Goal: Information Seeking & Learning: Learn about a topic

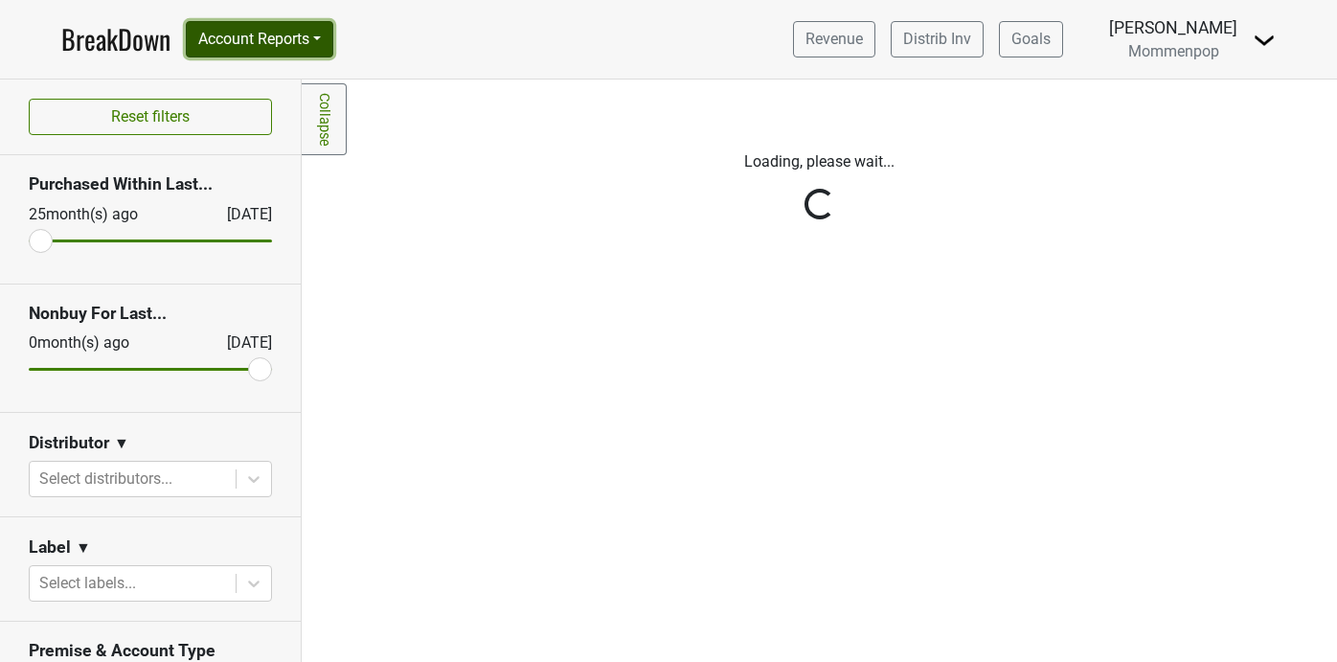
click at [322, 47] on button "Account Reports" at bounding box center [259, 39] width 147 height 36
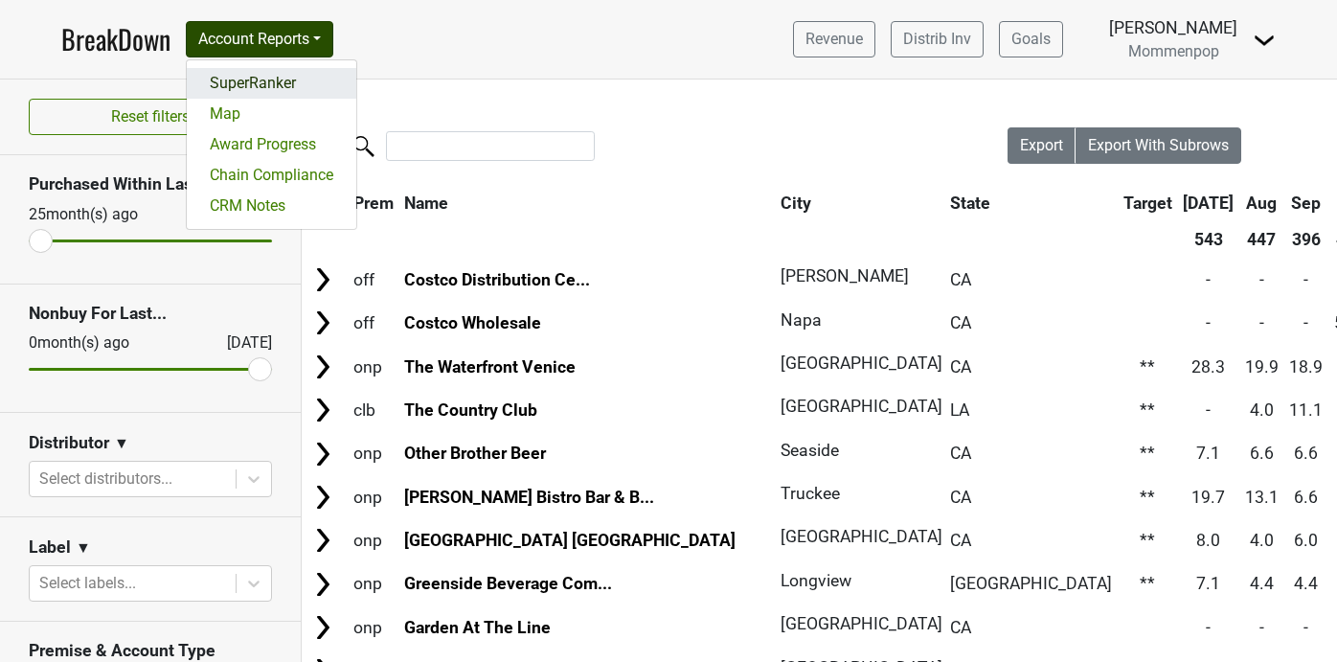
click at [309, 79] on link "SuperRanker" at bounding box center [272, 83] width 170 height 31
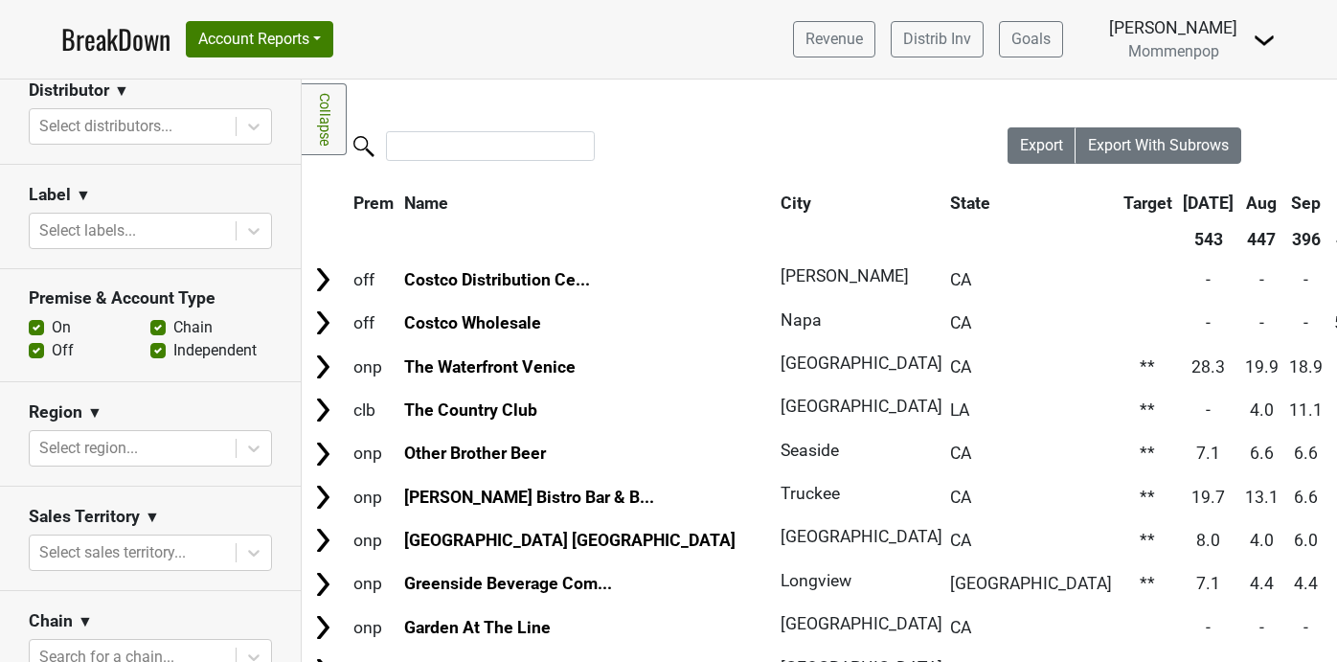
scroll to position [264, 0]
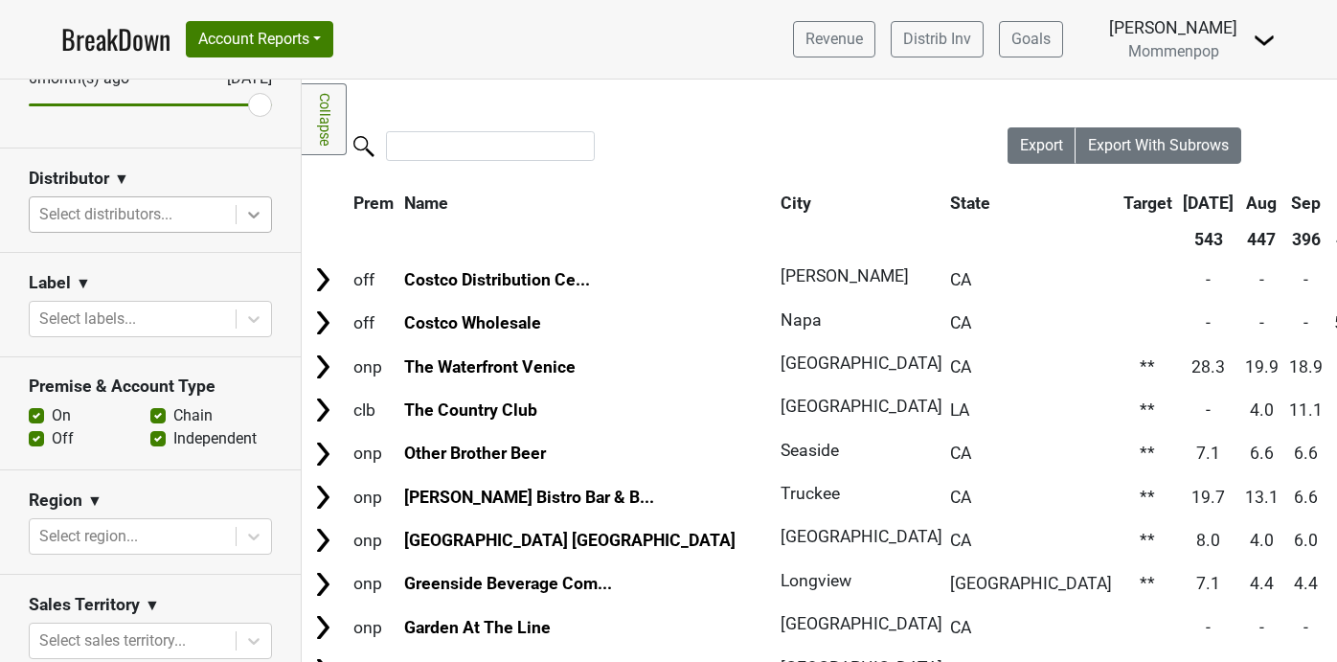
click at [254, 211] on icon at bounding box center [253, 214] width 19 height 19
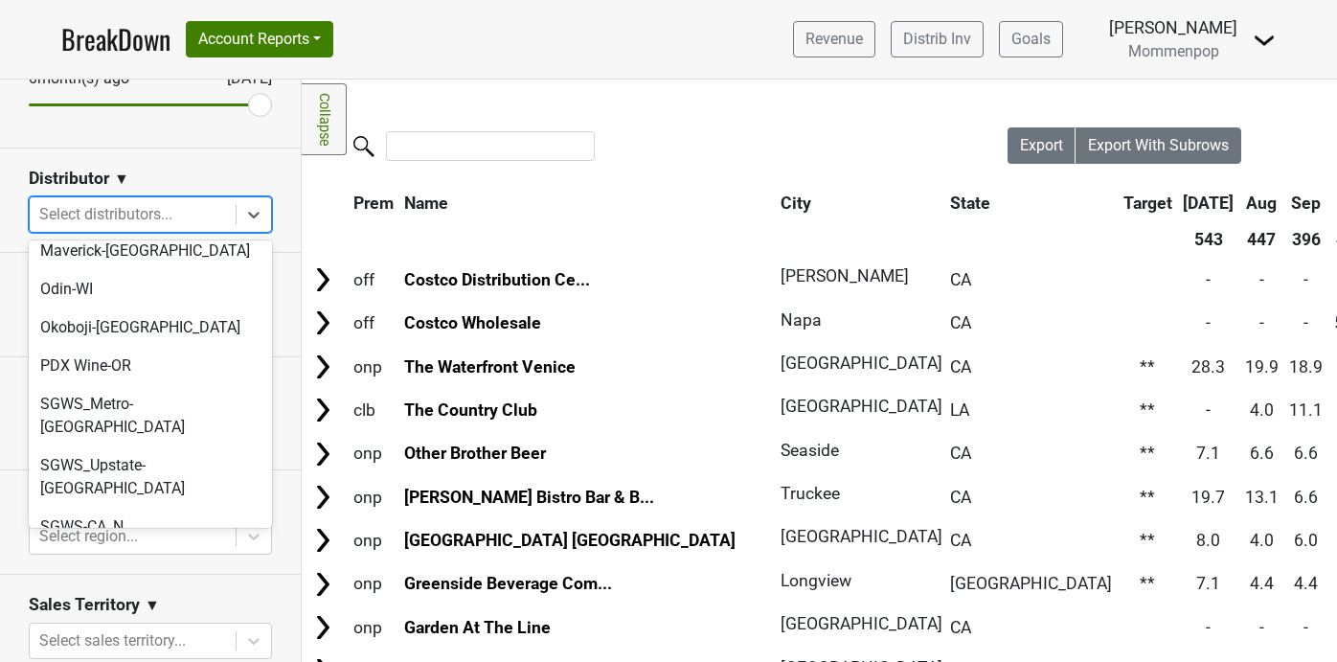
scroll to position [601, 0]
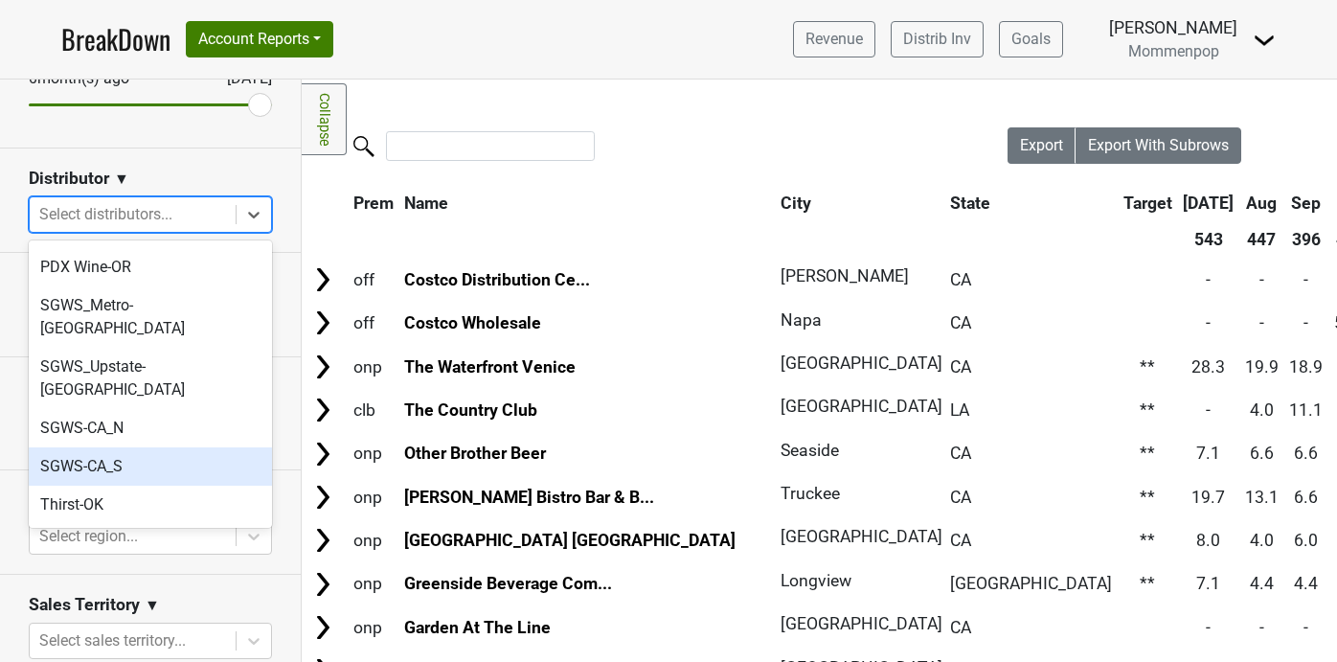
click at [171, 447] on div "SGWS-CA_S" at bounding box center [150, 466] width 243 height 38
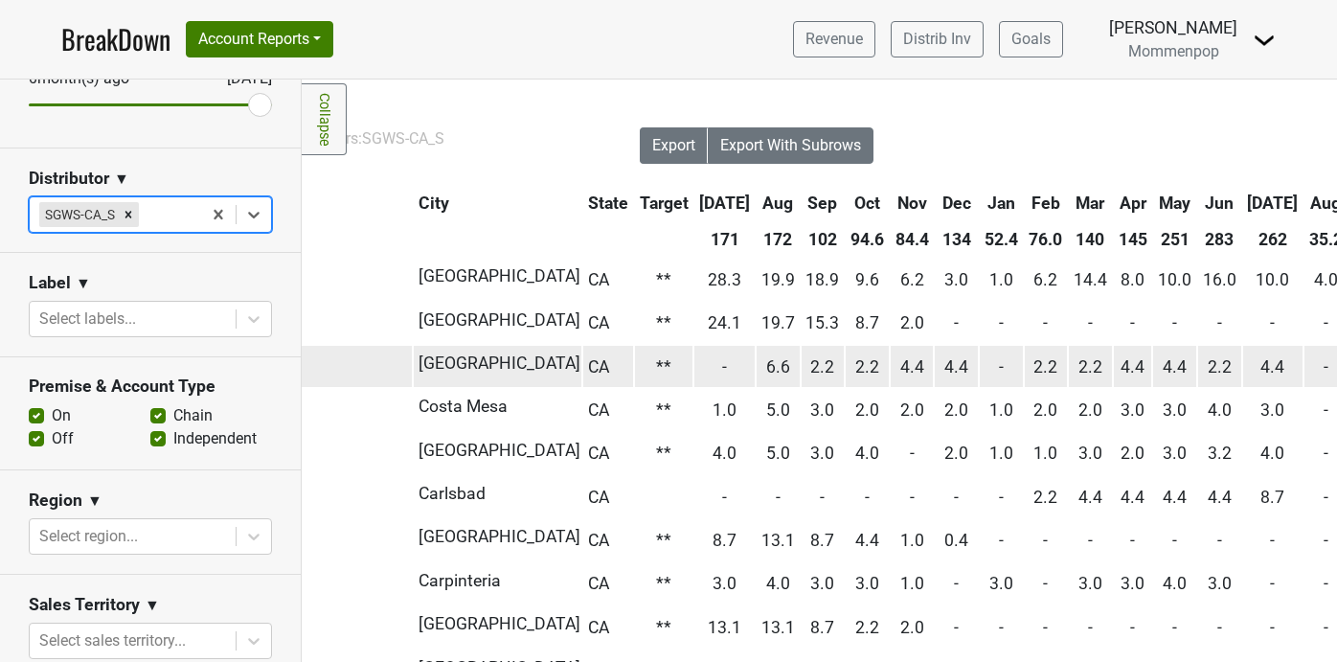
scroll to position [0, 737]
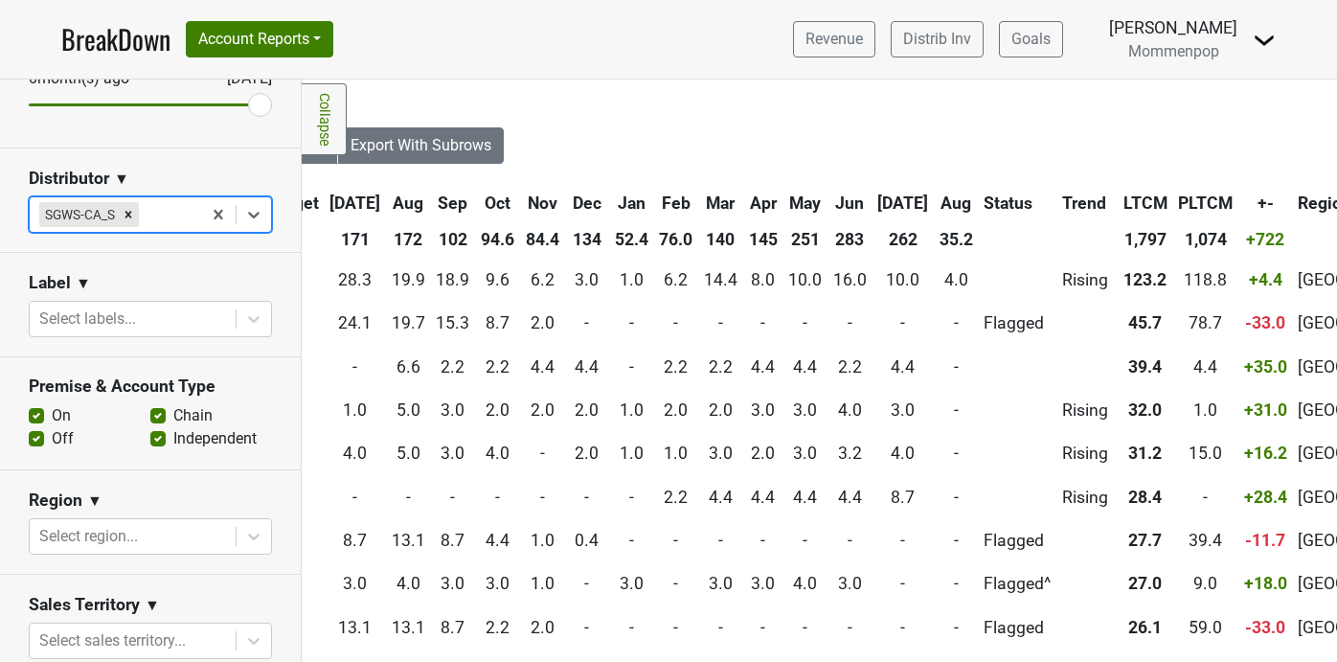
click at [935, 199] on th "Aug" at bounding box center [956, 203] width 43 height 34
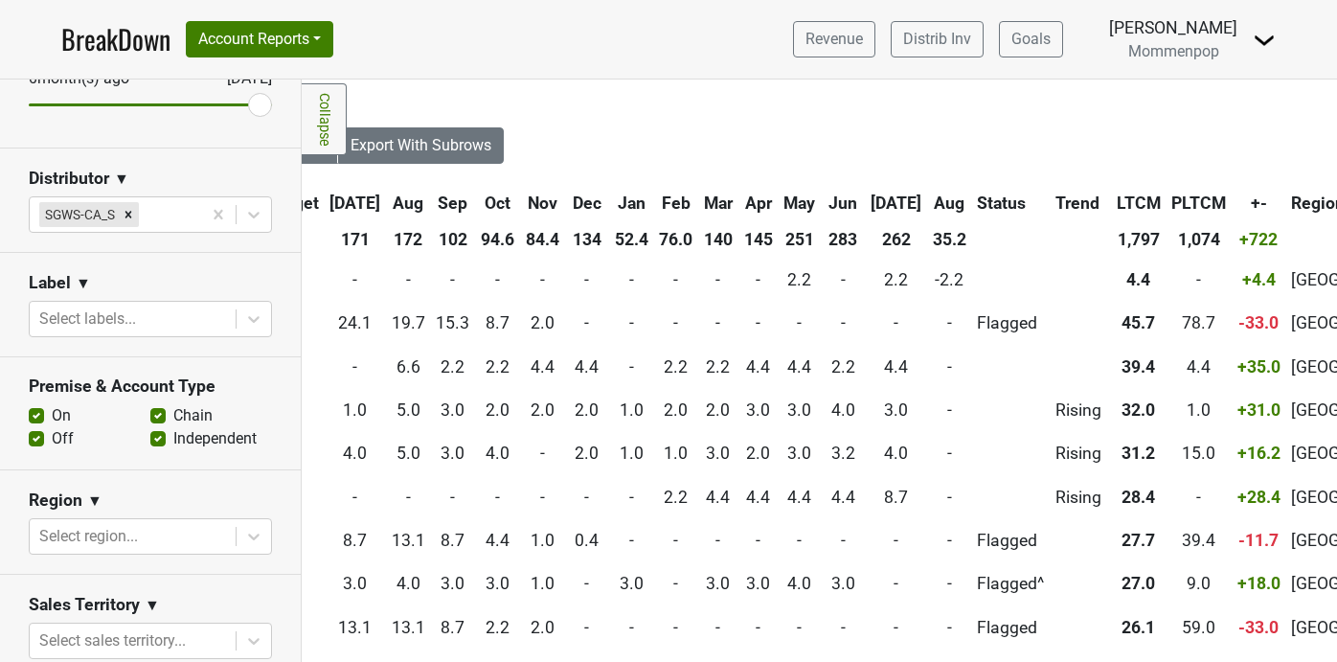
click at [928, 199] on th "Aug" at bounding box center [949, 203] width 43 height 34
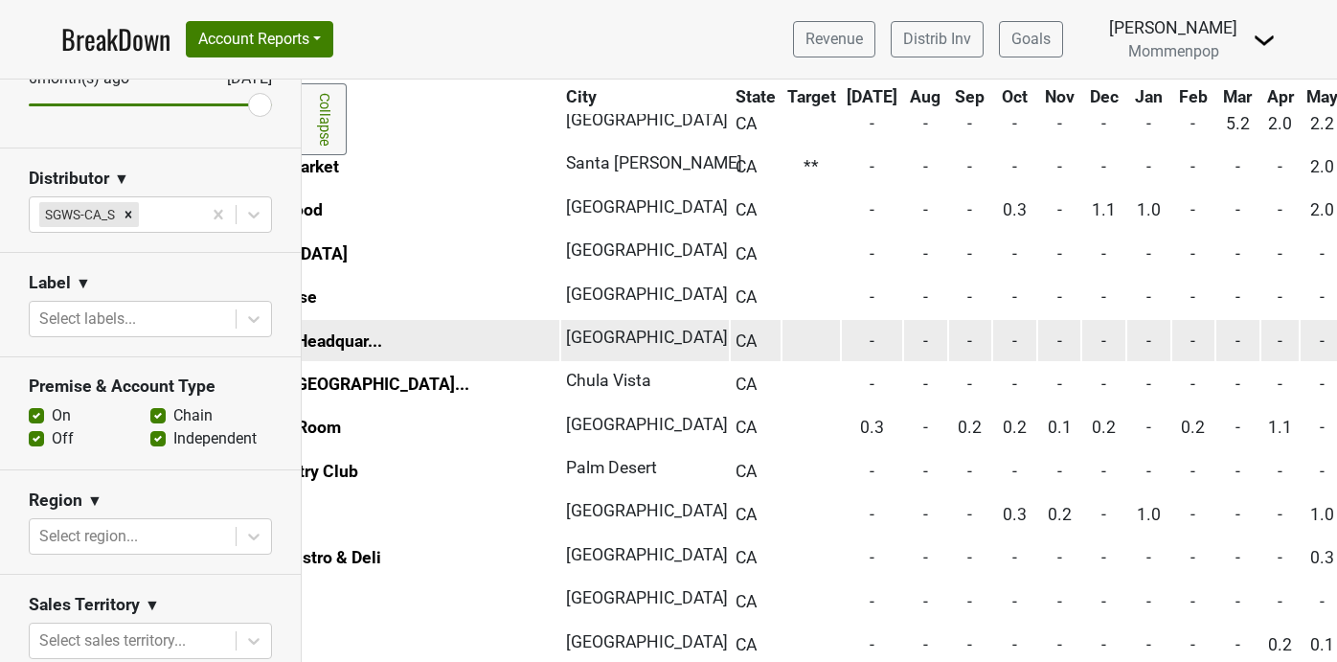
scroll to position [721, 0]
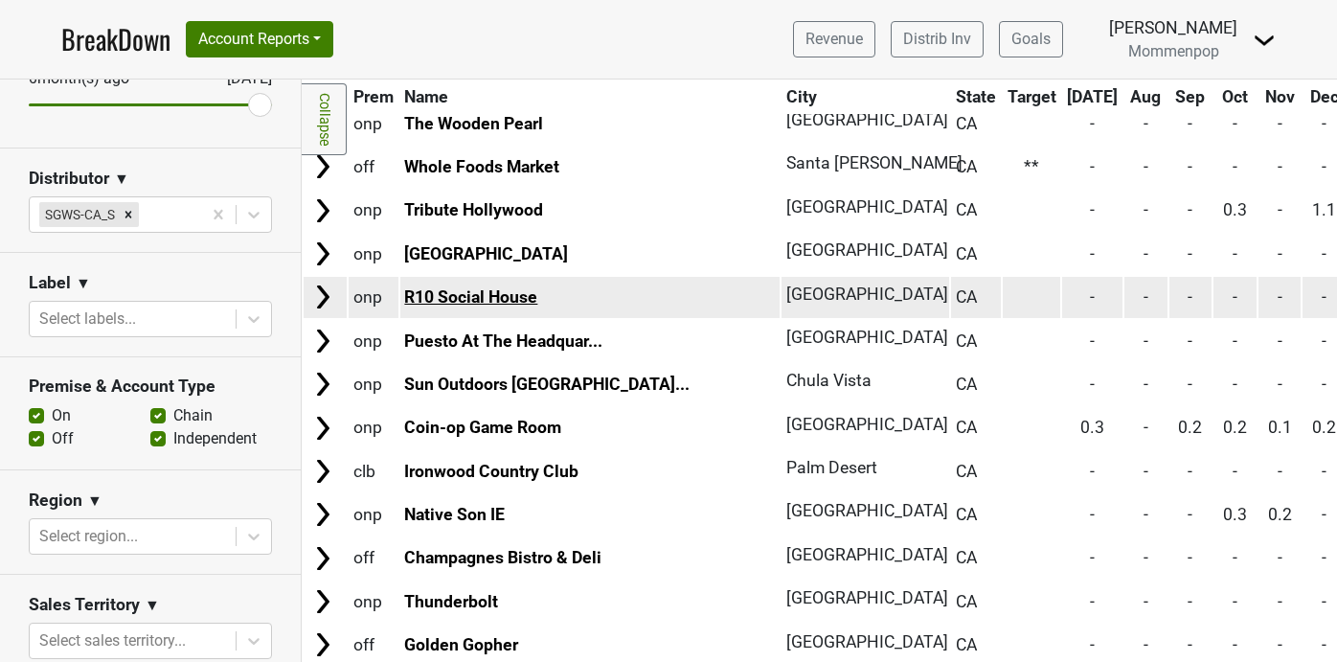
click at [464, 294] on link "R10 Social House" at bounding box center [470, 296] width 133 height 19
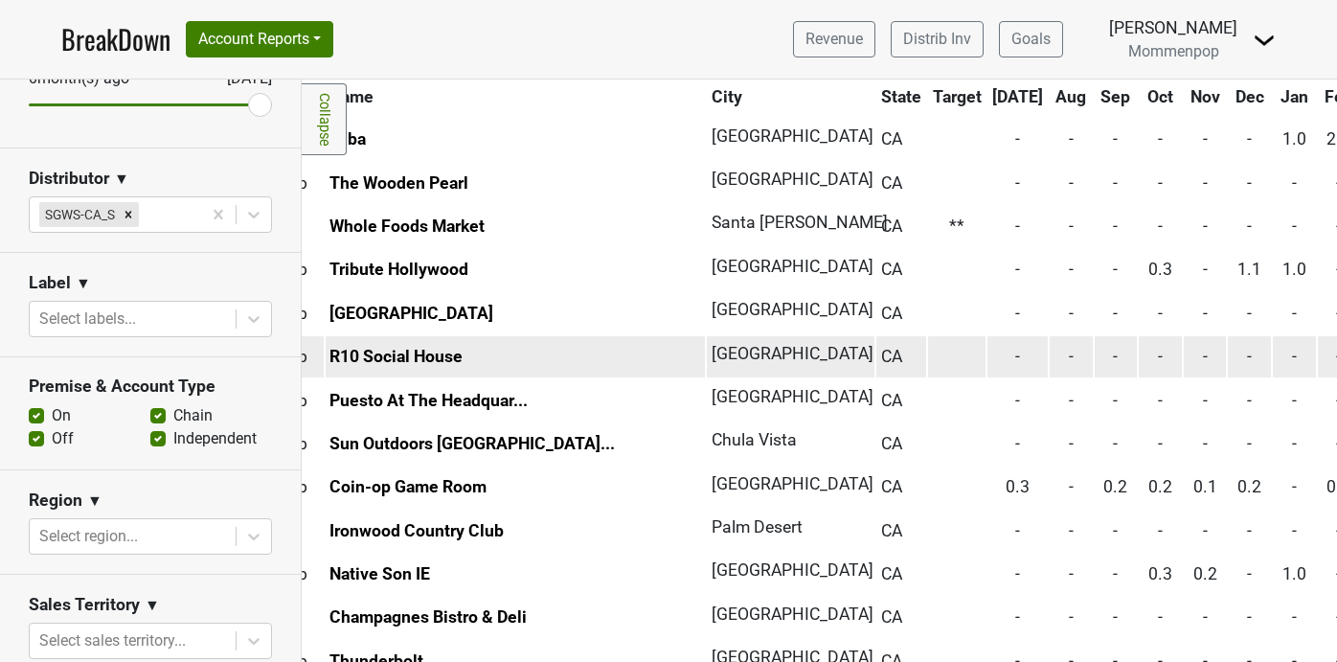
scroll to position [662, 0]
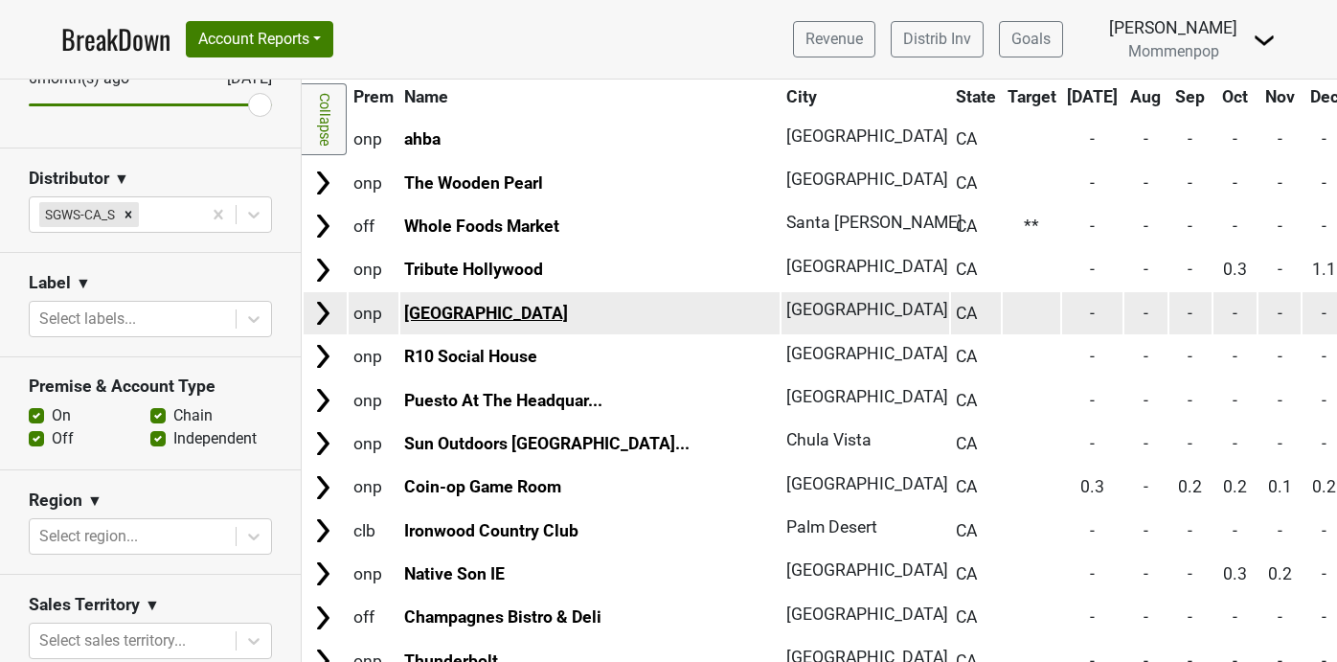
click at [471, 313] on link "[GEOGRAPHIC_DATA]" at bounding box center [486, 313] width 164 height 19
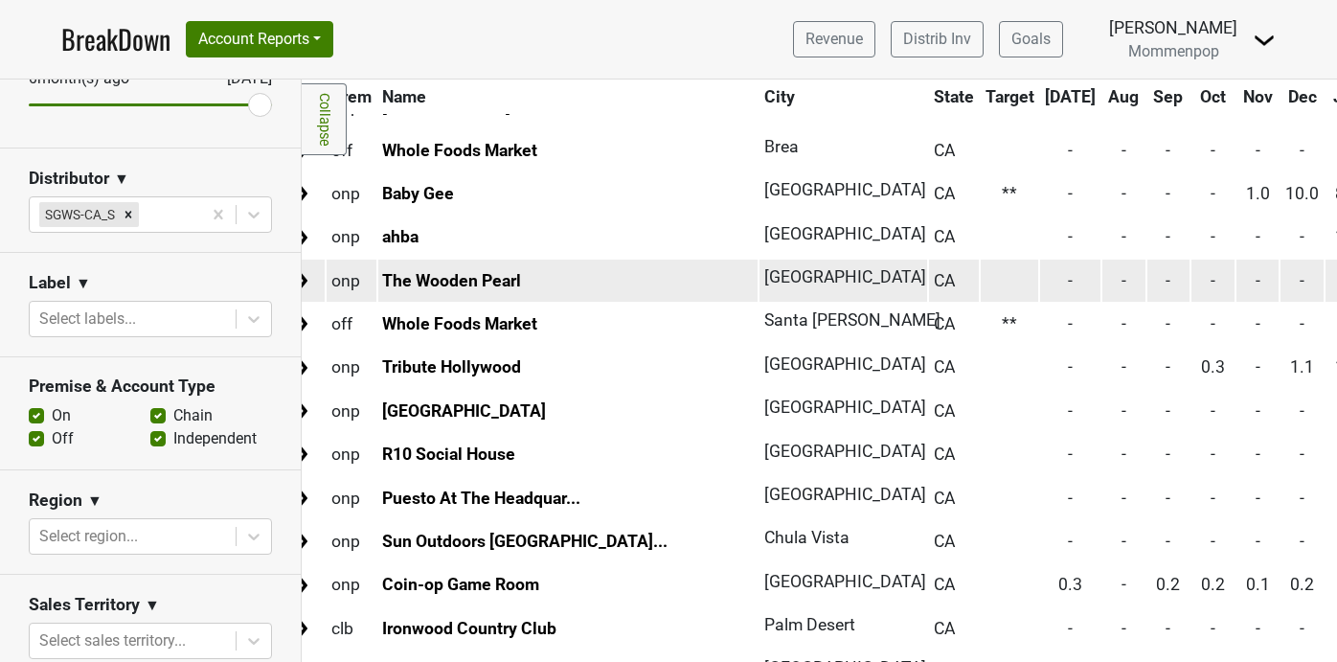
scroll to position [564, 0]
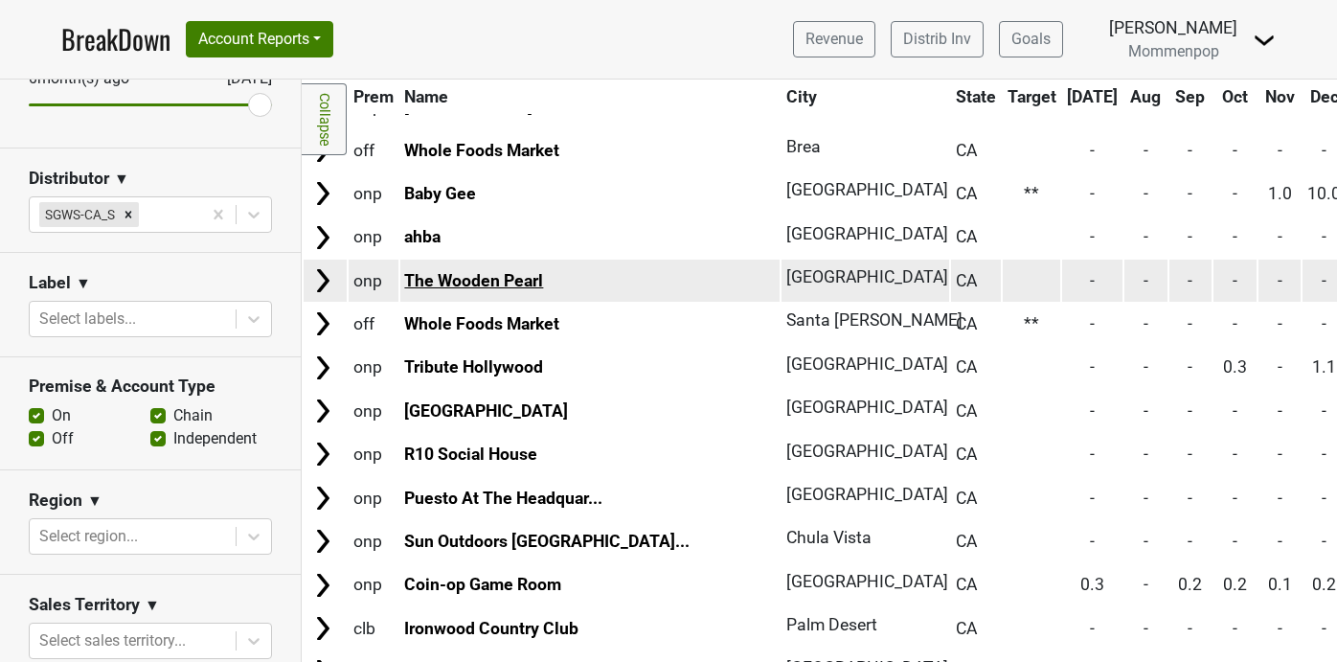
click at [486, 277] on link "The Wooden Pearl" at bounding box center [473, 280] width 139 height 19
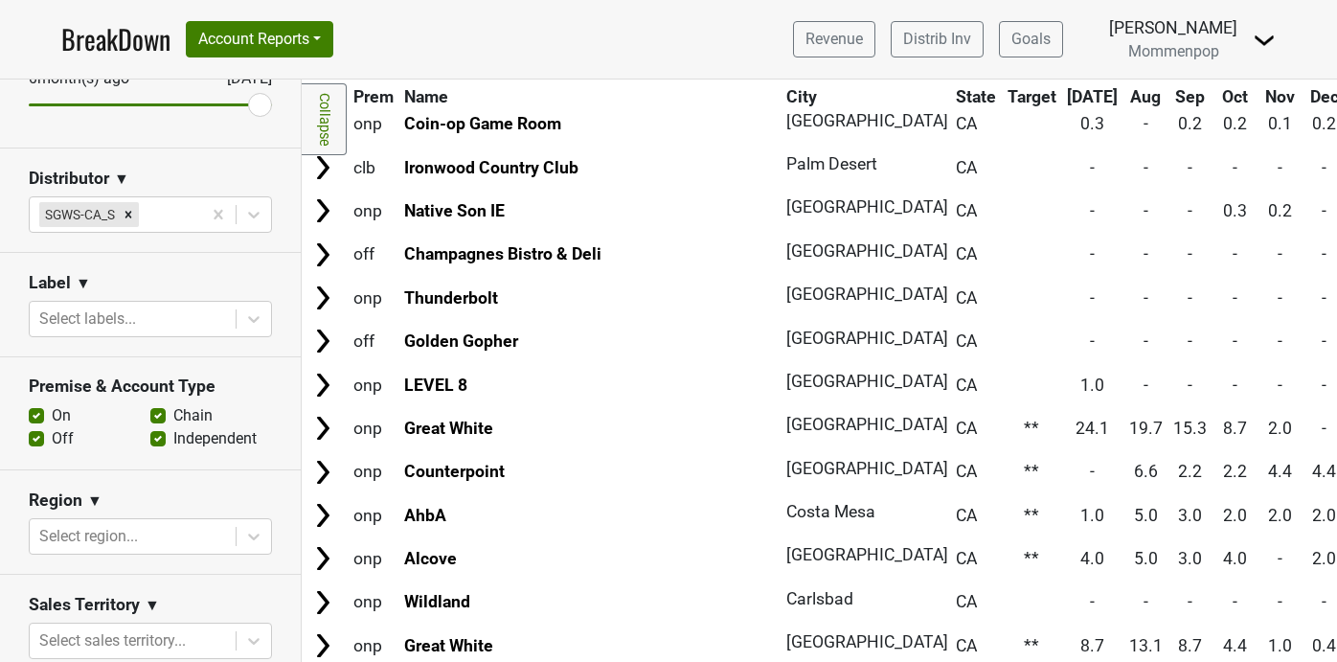
scroll to position [0, 0]
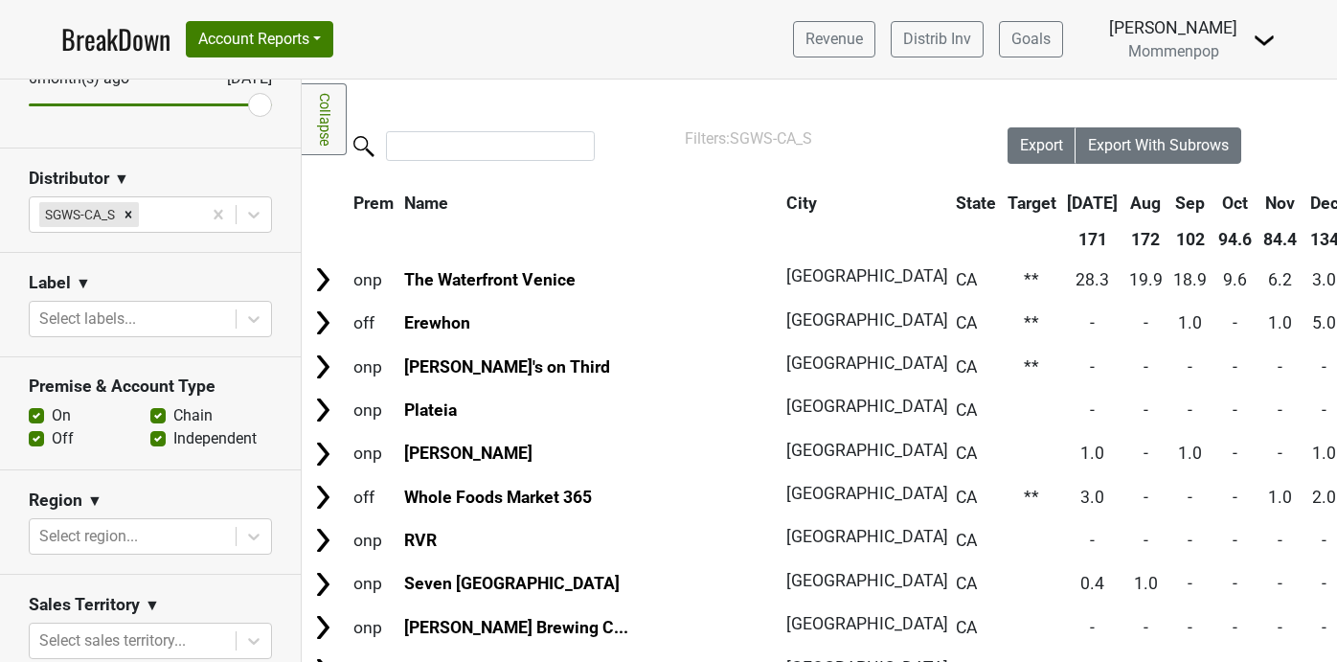
click at [327, 116] on link "Collapse" at bounding box center [324, 119] width 45 height 72
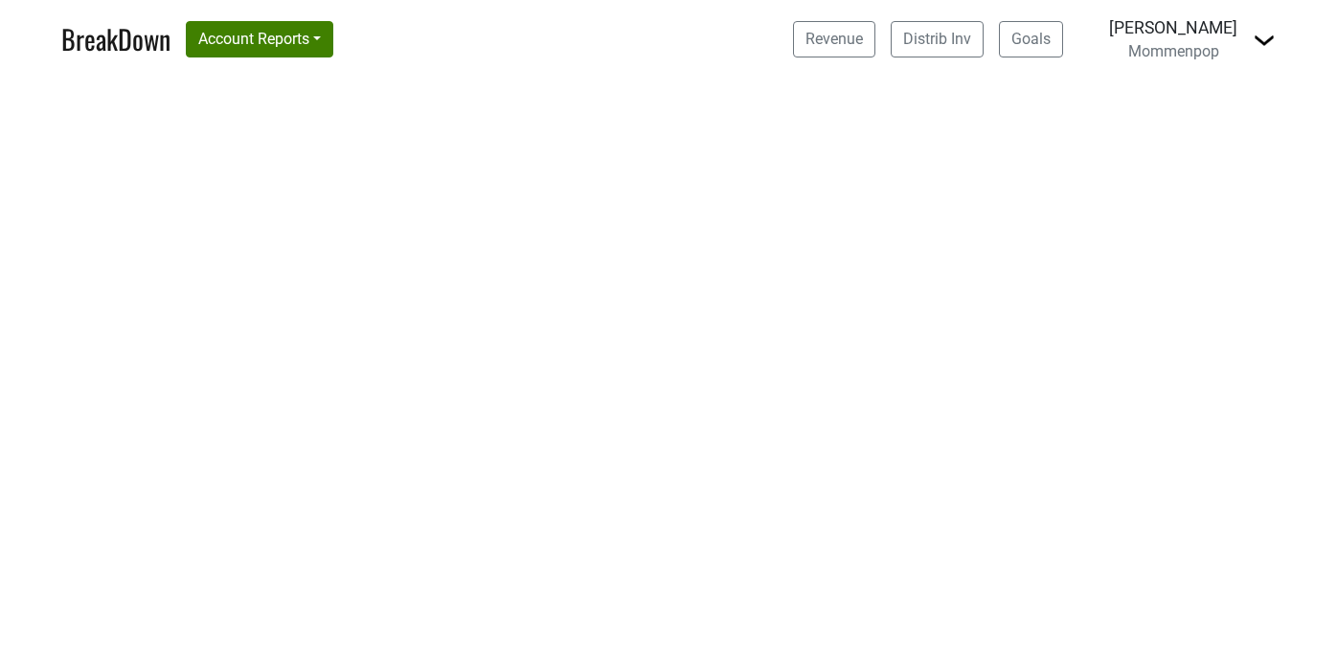
select select "CA"
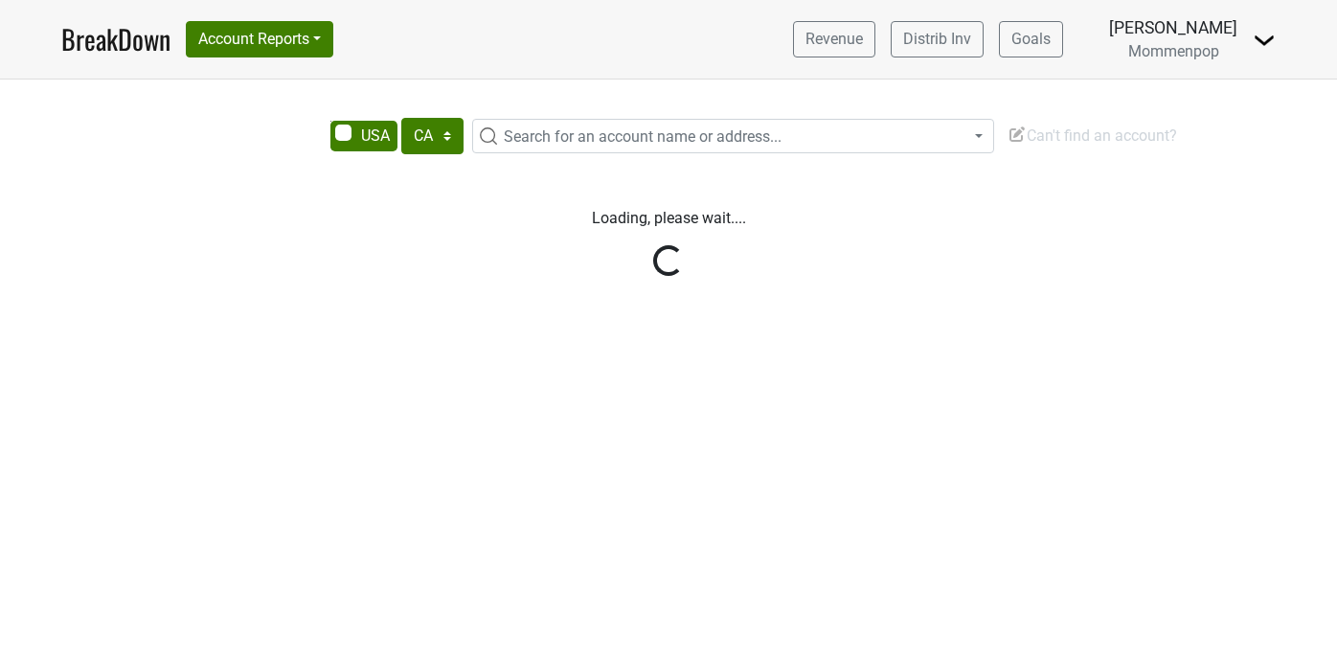
select select "CA"
